Goal: Communication & Community: Answer question/provide support

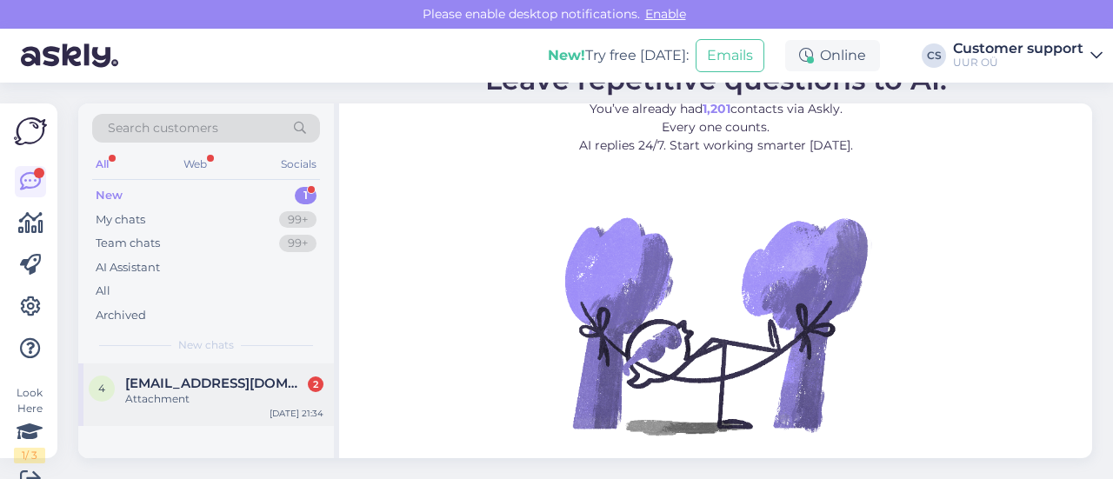
click at [226, 422] on div "4 [EMAIL_ADDRESS][DOMAIN_NAME] 2 Attachment [DATE] 21:34" at bounding box center [206, 394] width 256 height 63
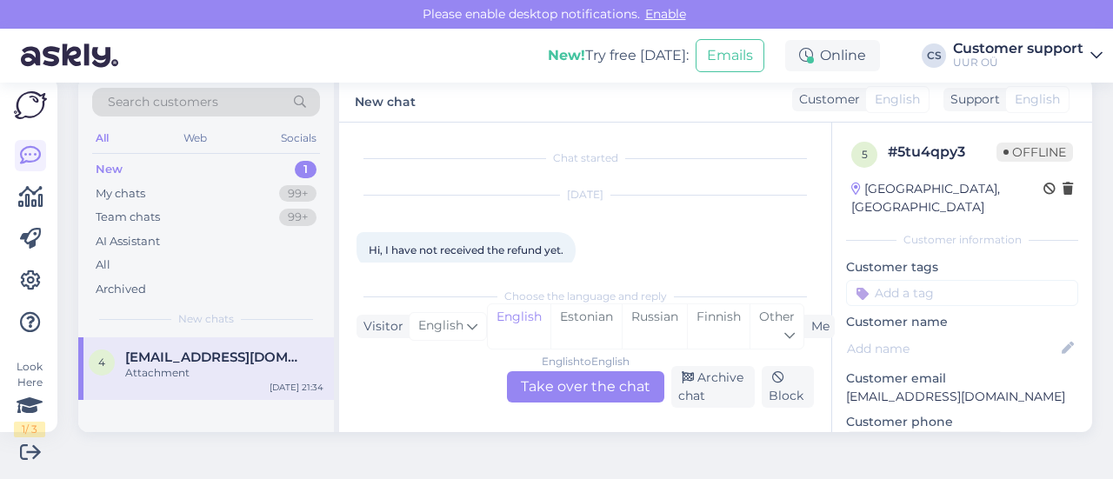
scroll to position [134, 0]
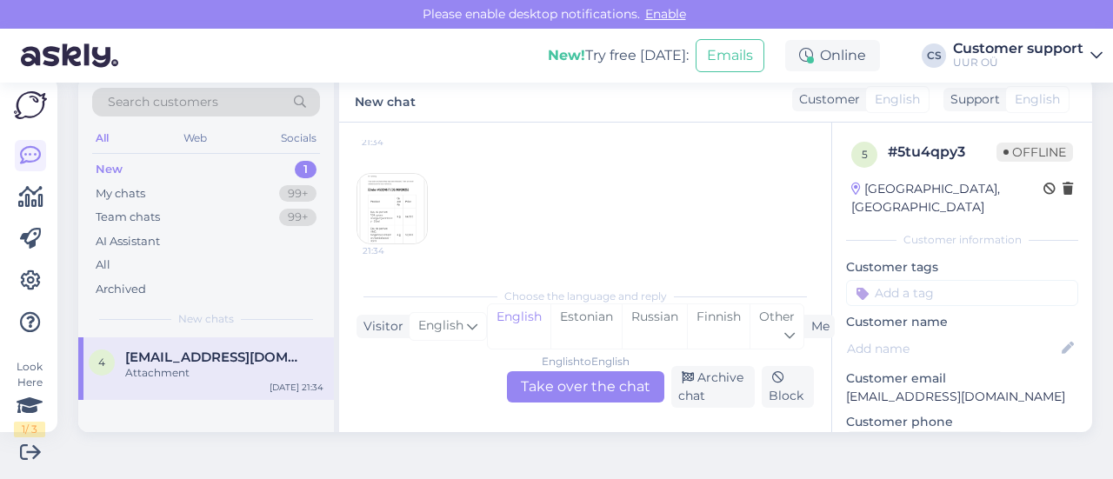
click at [551, 398] on div "English to English Take over the chat" at bounding box center [585, 386] width 157 height 31
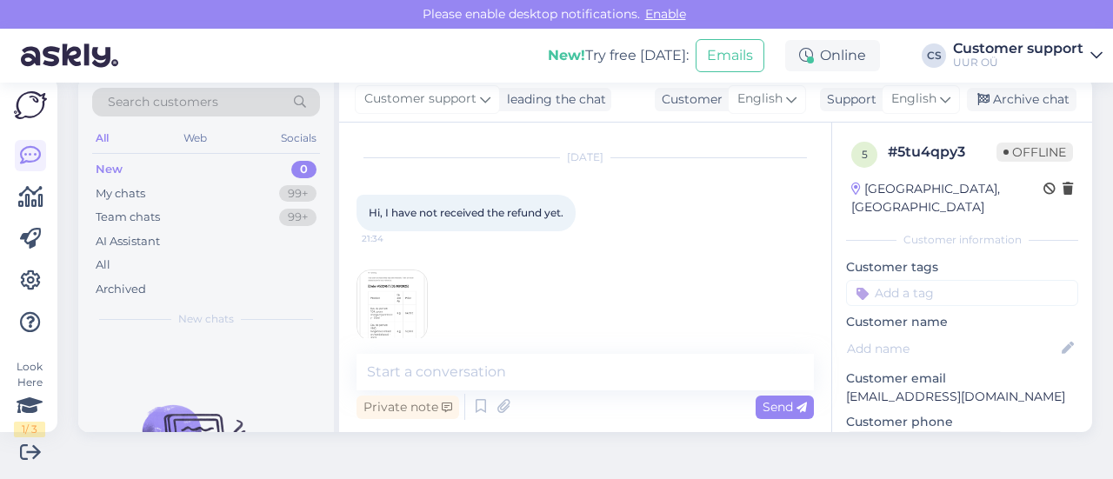
scroll to position [57, 0]
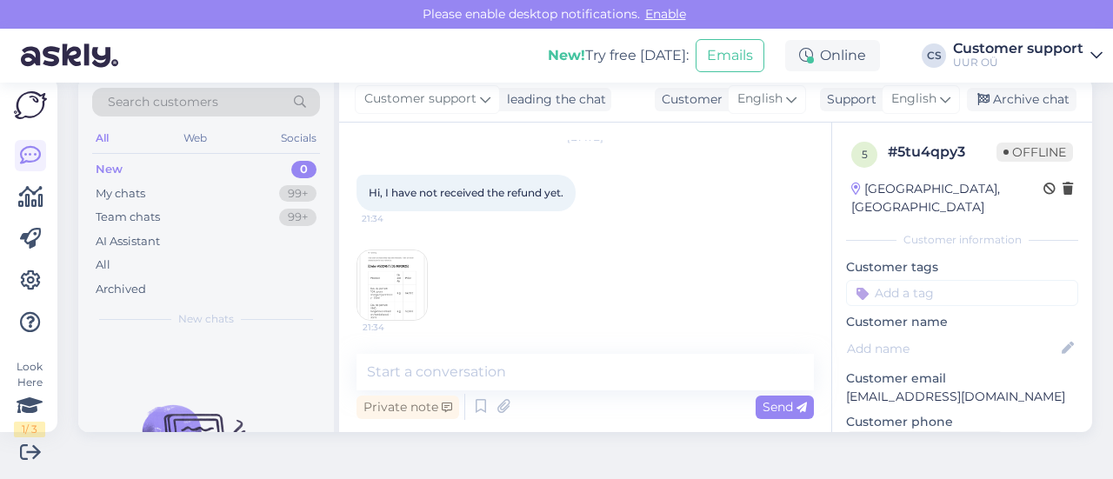
click at [420, 280] on img at bounding box center [392, 285] width 70 height 70
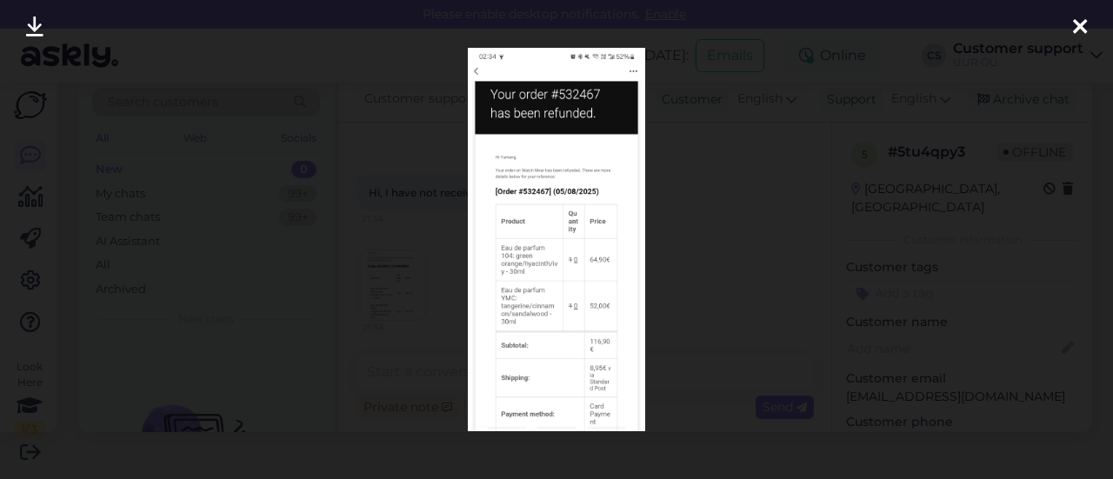
click at [697, 213] on div at bounding box center [556, 239] width 1113 height 479
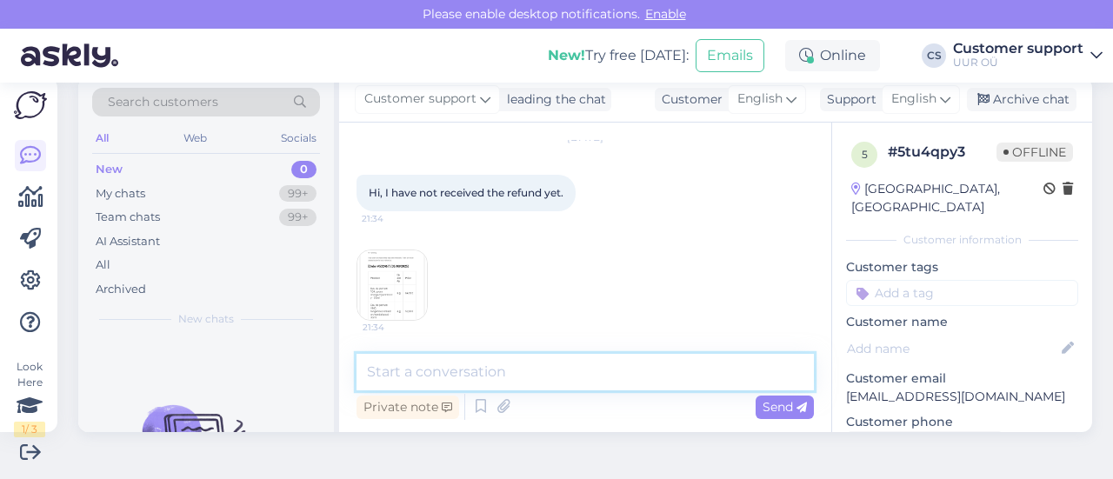
click at [502, 363] on textarea at bounding box center [584, 372] width 457 height 37
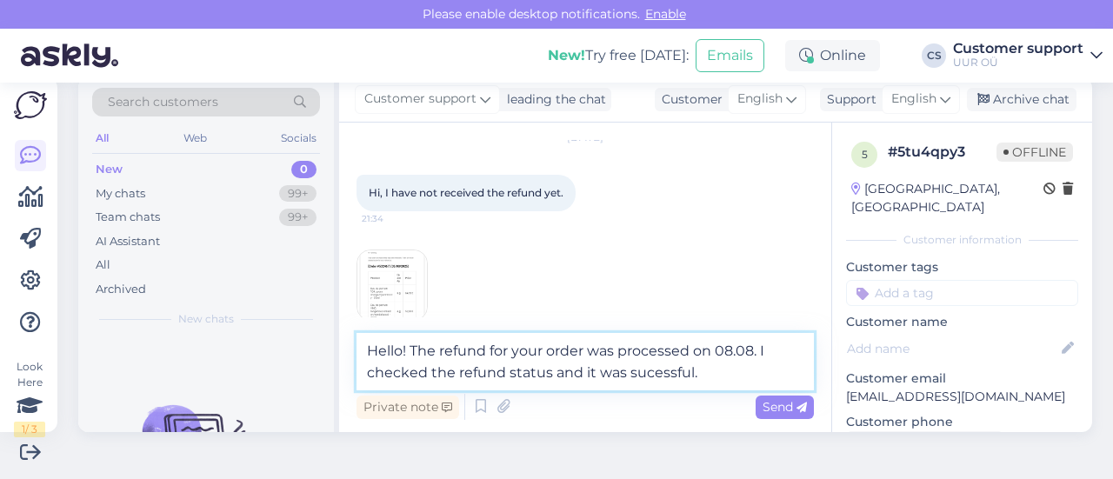
click at [653, 370] on textarea "Hello! The refund for your order was processed on 08.08. I checked the refund s…" at bounding box center [584, 361] width 457 height 57
click at [723, 374] on textarea "Hello! The refund for your order was processed on 08.08. I checked the refund s…" at bounding box center [584, 361] width 457 height 57
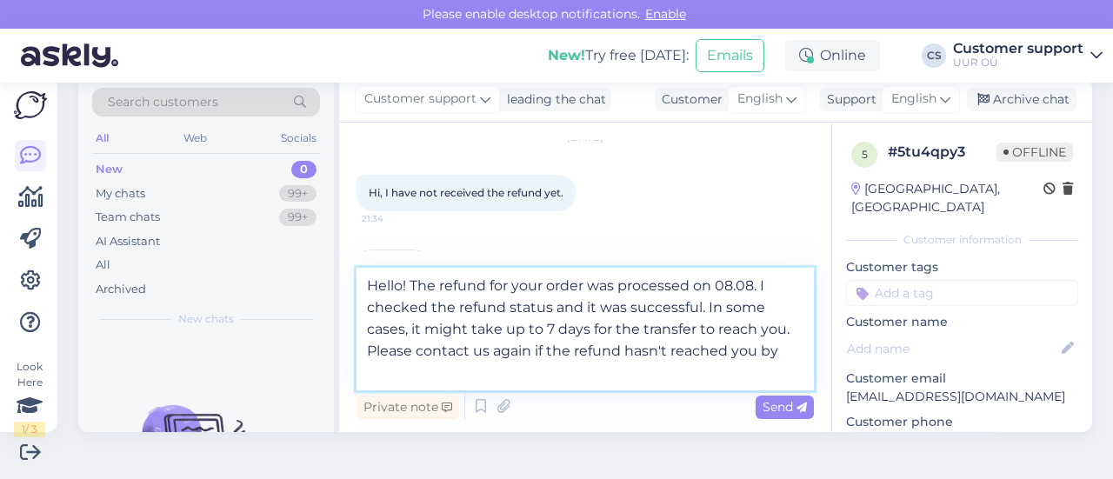
click at [730, 358] on textarea "Hello! The refund for your order was processed on 08.08. I checked the refund s…" at bounding box center [584, 329] width 457 height 123
click at [772, 353] on textarea "Hello! The refund for your order was processed on 08.08. I checked the refund s…" at bounding box center [584, 329] width 457 height 123
click at [788, 340] on textarea "Hello! The refund for your order was processed on 08.08. I checked the refund s…" at bounding box center [584, 329] width 457 height 123
click at [625, 350] on textarea "Hello! The refund for your order was processed on 08.08. I checked the refund s…" at bounding box center [584, 329] width 457 height 123
type textarea "Hello! The refund for your order was processed on 08.08. I checked the refund s…"
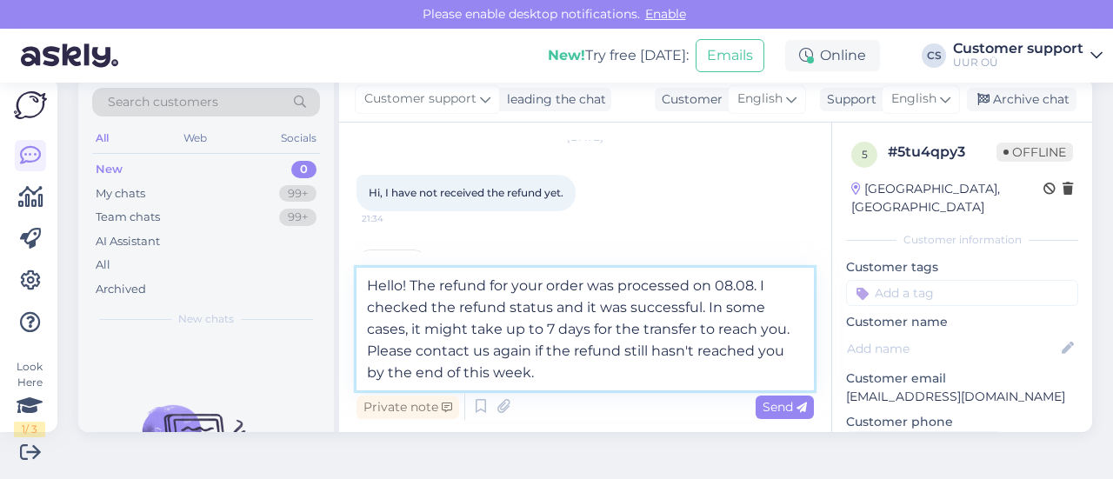
click at [529, 375] on textarea "Hello! The refund for your order was processed on 08.08. I checked the refund s…" at bounding box center [584, 329] width 457 height 123
click at [541, 377] on textarea "Hello! The refund for your order was processed on 08.08. I checked the refund s…" at bounding box center [584, 329] width 457 height 123
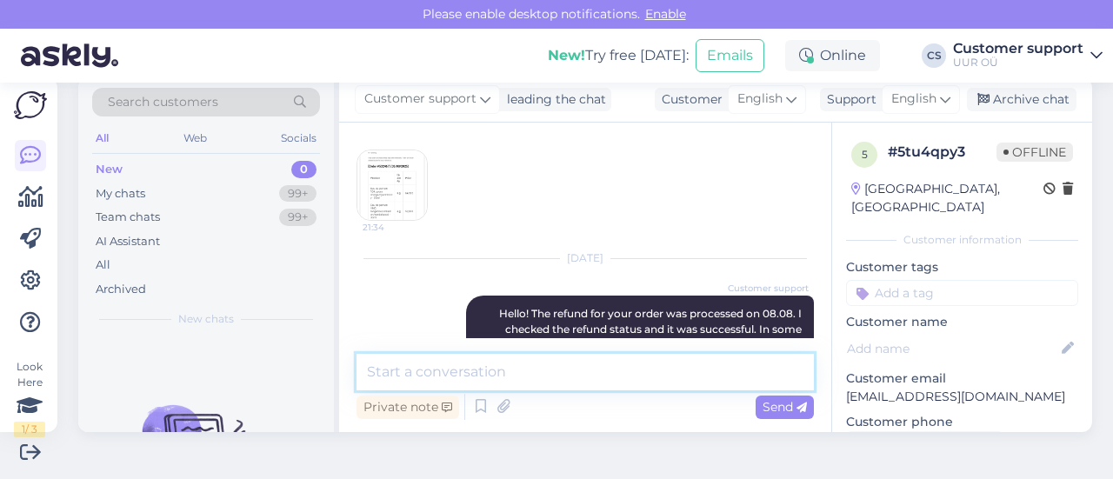
scroll to position [231, 0]
